Goal: Task Accomplishment & Management: Manage account settings

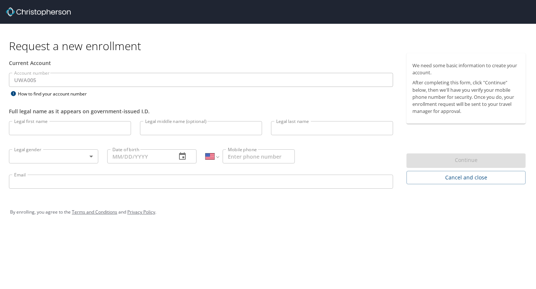
select select "US"
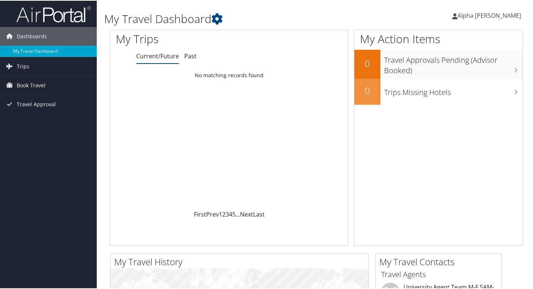
click at [489, 14] on span "Alpha [PERSON_NAME]" at bounding box center [489, 15] width 64 height 8
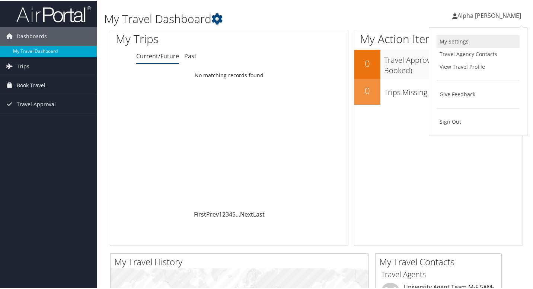
click at [447, 45] on link "My Settings" at bounding box center [477, 41] width 83 height 13
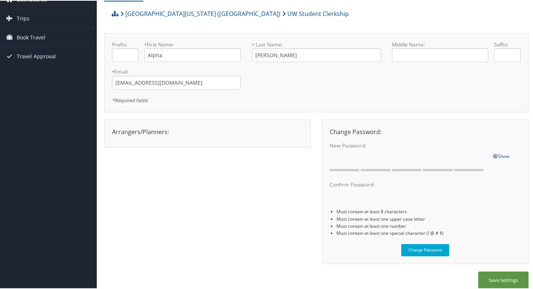
scroll to position [44, 0]
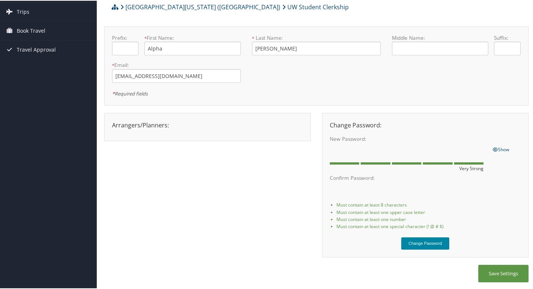
click at [433, 245] on button "Change Password" at bounding box center [425, 243] width 48 height 12
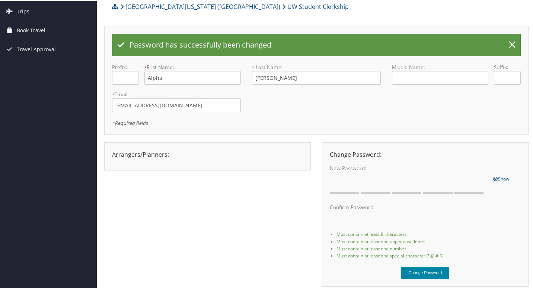
scroll to position [74, 0]
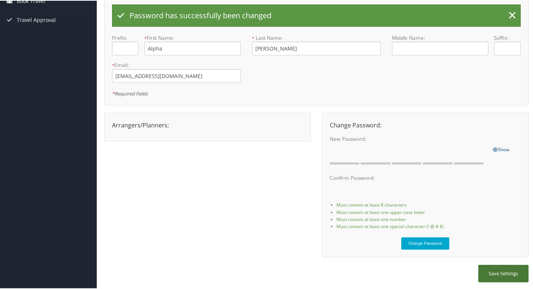
click at [502, 275] on button "Save Settings" at bounding box center [503, 273] width 50 height 17
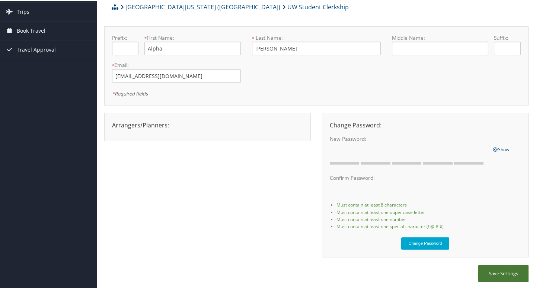
scroll to position [0, 0]
